Goal: Transaction & Acquisition: Purchase product/service

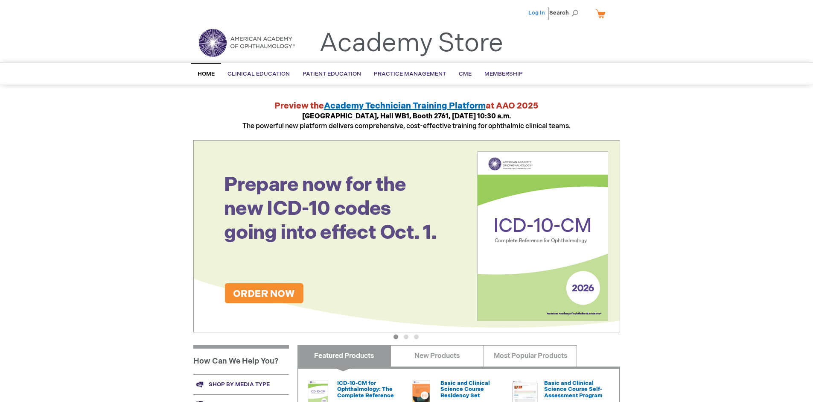
click at [538, 13] on link "Log In" at bounding box center [537, 12] width 17 height 7
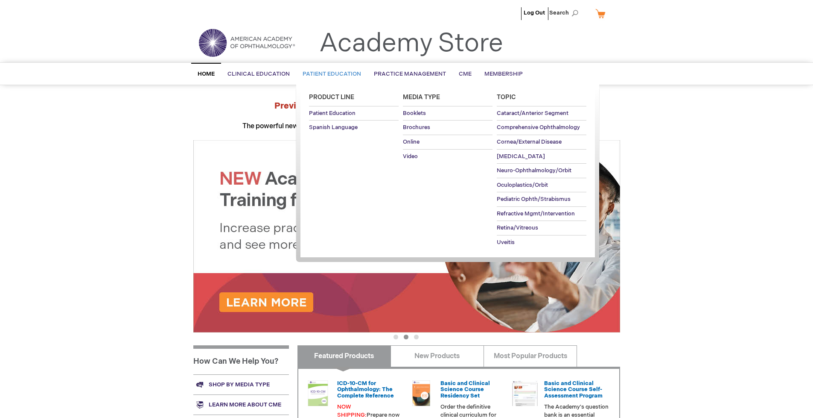
click at [330, 74] on span "Patient Education" at bounding box center [332, 73] width 58 height 7
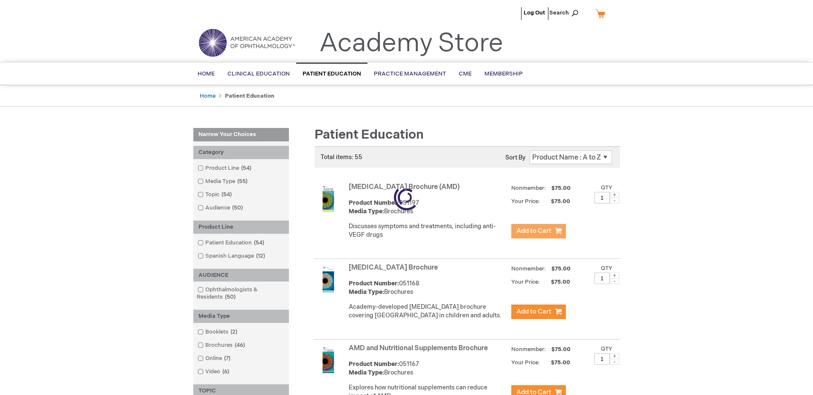
click at [538, 231] on span "Add to Cart" at bounding box center [534, 231] width 35 height 8
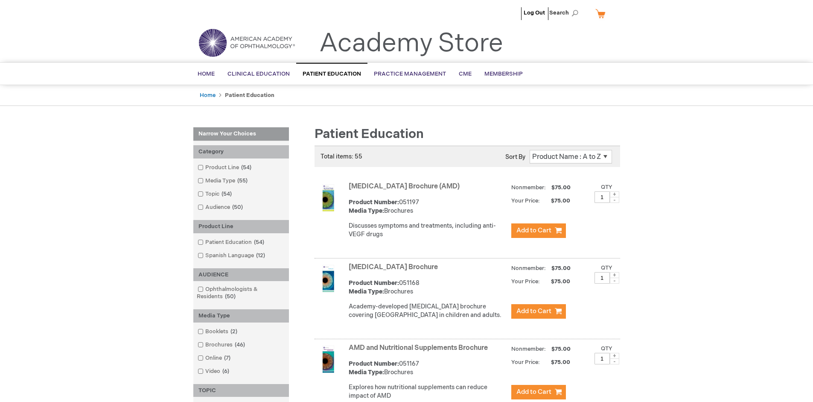
click at [420, 352] on link "AMD and Nutritional Supplements Brochure" at bounding box center [418, 348] width 139 height 8
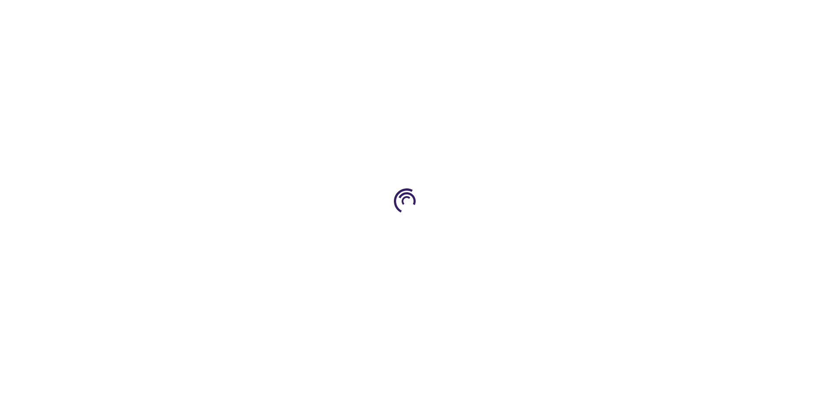
type input "1"
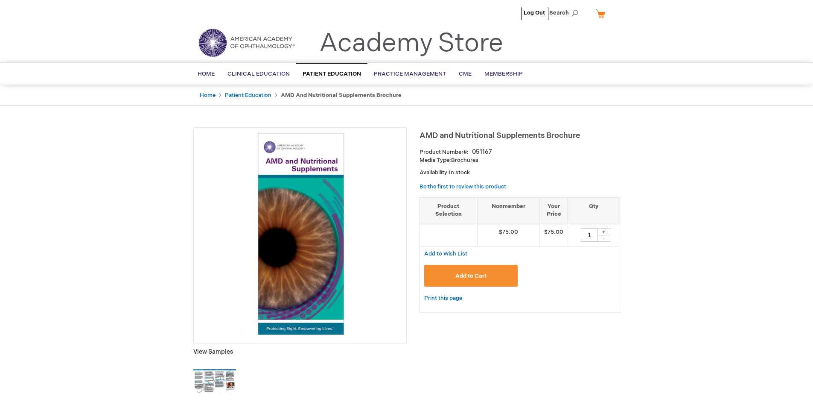
click at [471, 275] on span "Add to Cart" at bounding box center [471, 275] width 31 height 7
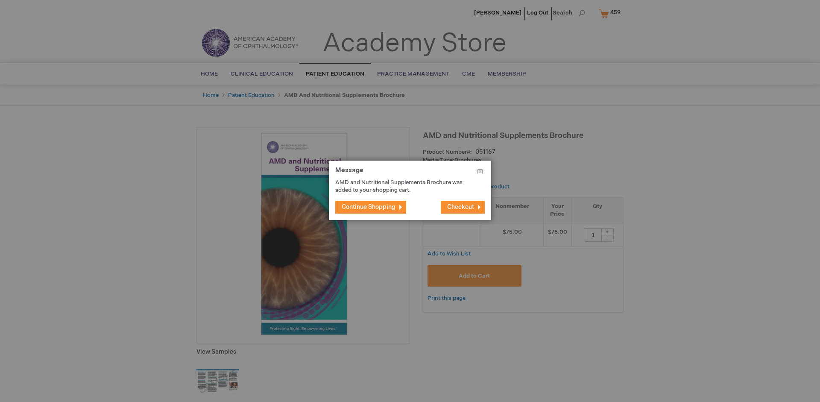
click at [369, 207] on span "Continue Shopping" at bounding box center [369, 206] width 54 height 7
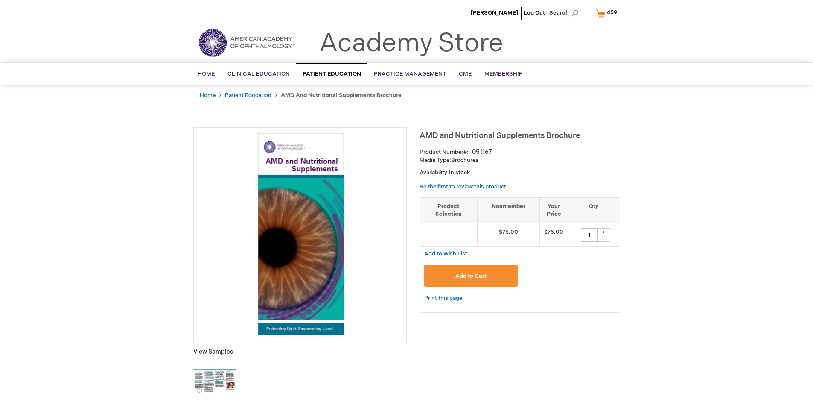
click at [608, 13] on span "459" at bounding box center [612, 12] width 10 height 7
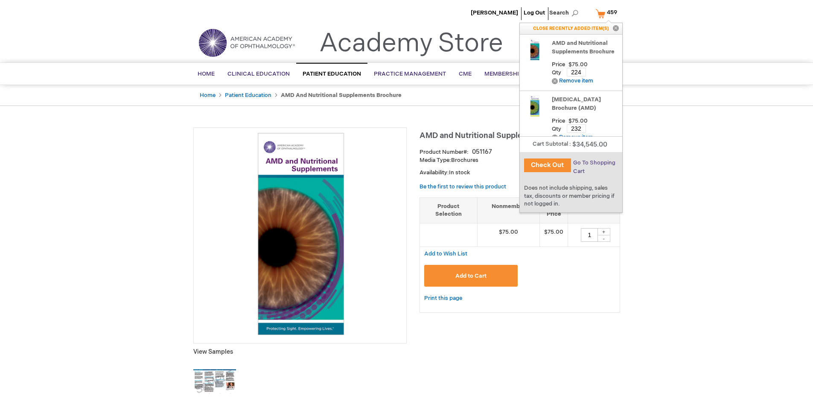
click at [594, 163] on span "Go To Shopping Cart" at bounding box center [594, 166] width 42 height 15
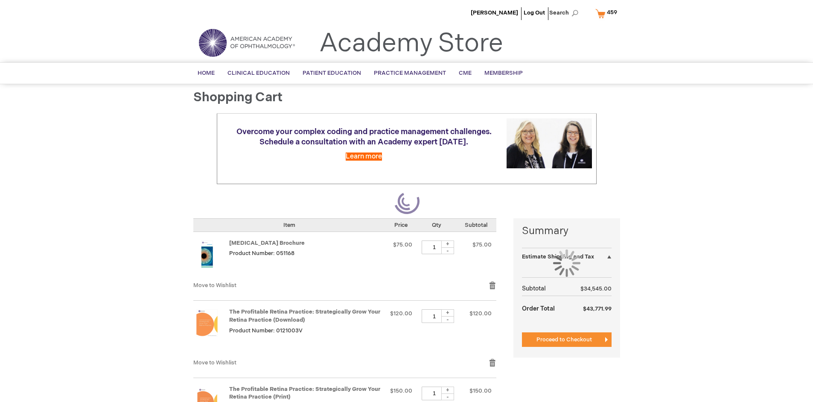
select select "US"
select select "41"
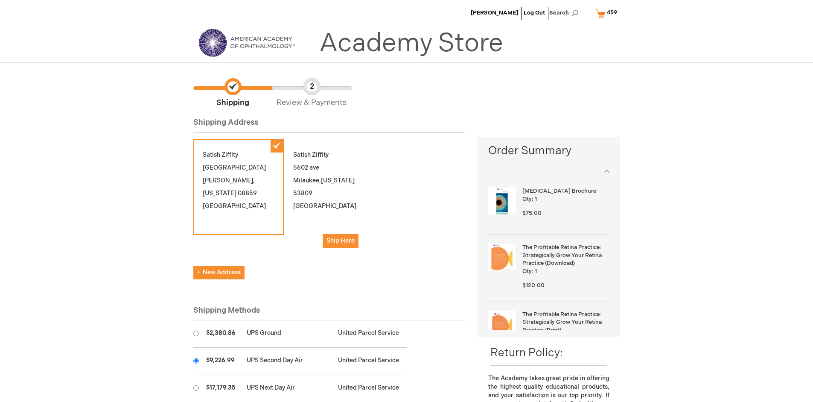
click at [196, 360] on input "radio" at bounding box center [196, 361] width 6 height 6
